Goal: Task Accomplishment & Management: Use online tool/utility

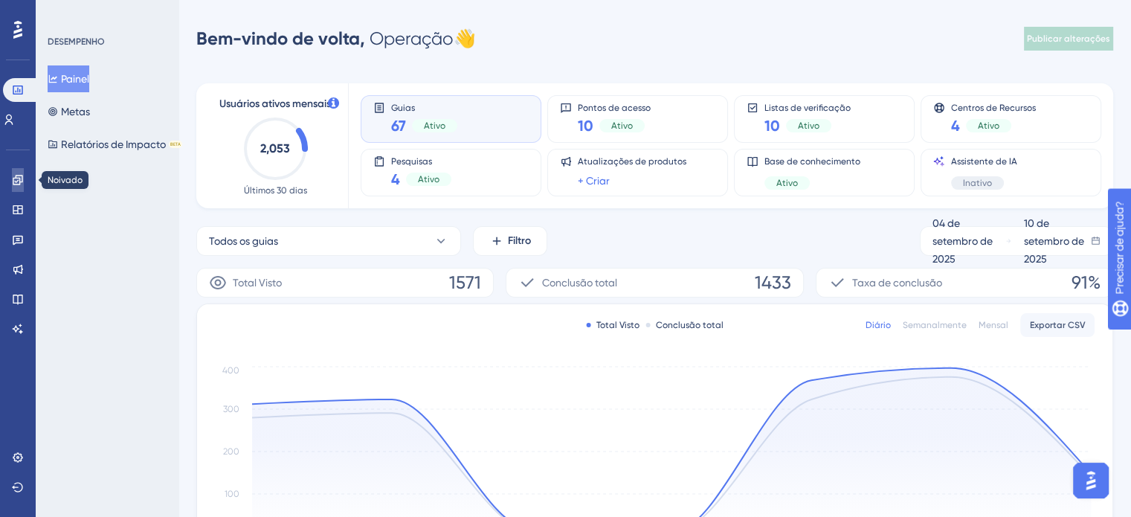
drag, startPoint x: 20, startPoint y: 181, endPoint x: 44, endPoint y: 175, distance: 24.7
click at [20, 181] on icon at bounding box center [18, 180] width 10 height 10
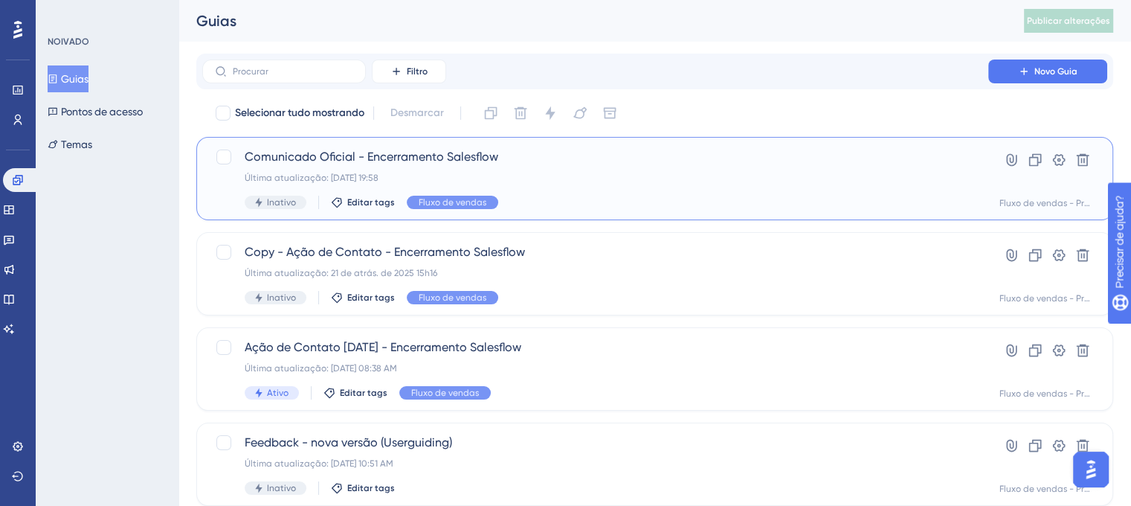
click at [584, 171] on div "Comunicado Oficial - Encerramento Salesflow Última atualização: [DATE] 19:58 In…" at bounding box center [595, 178] width 701 height 61
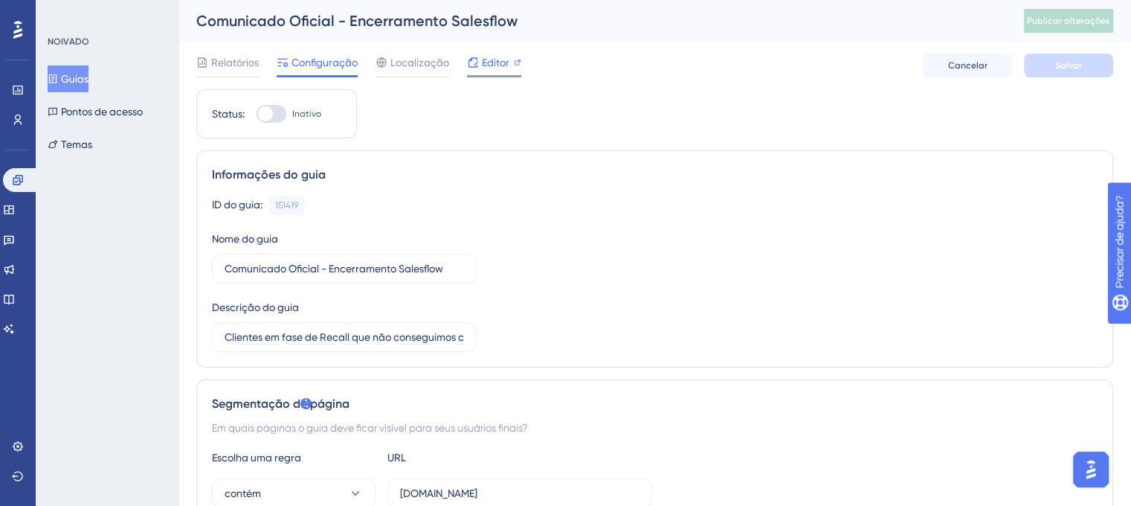
click at [492, 57] on font "Editor" at bounding box center [496, 63] width 28 height 12
